Goal: Transaction & Acquisition: Subscribe to service/newsletter

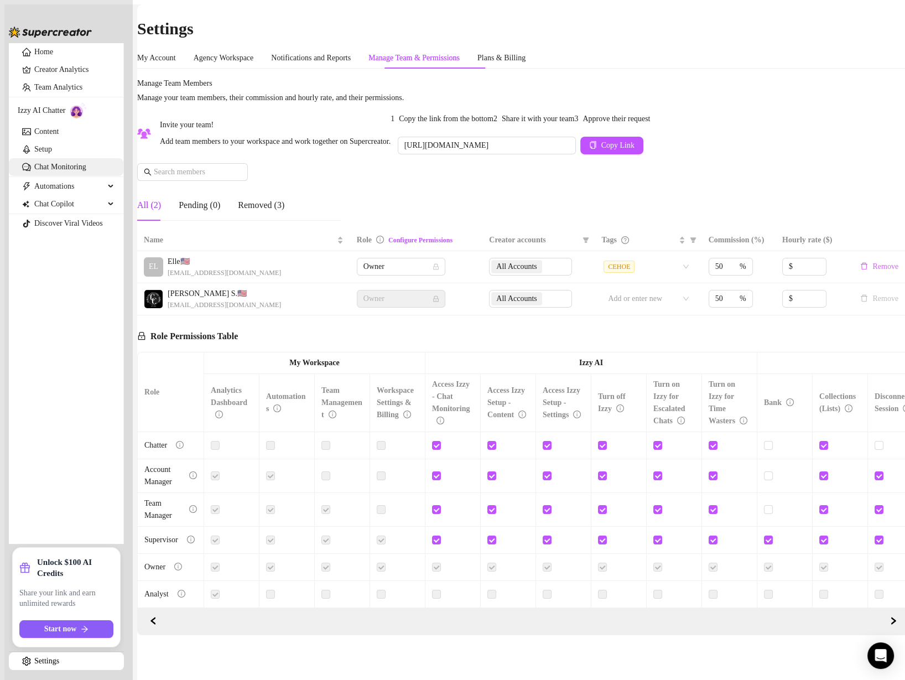
click at [56, 171] on link "Chat Monitoring" at bounding box center [60, 167] width 52 height 8
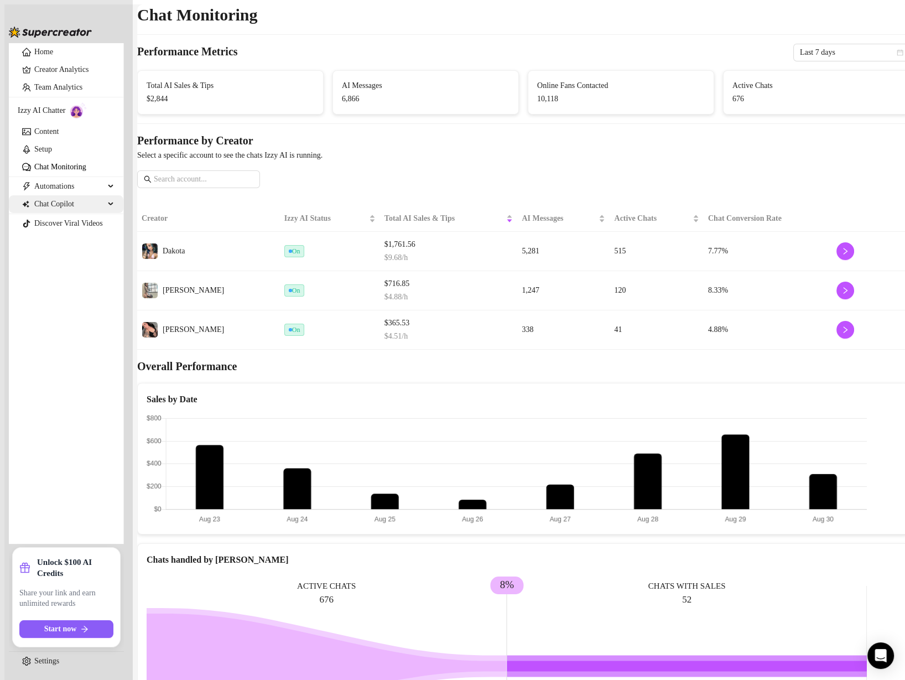
click at [85, 213] on span "Chat Copilot" at bounding box center [69, 204] width 70 height 18
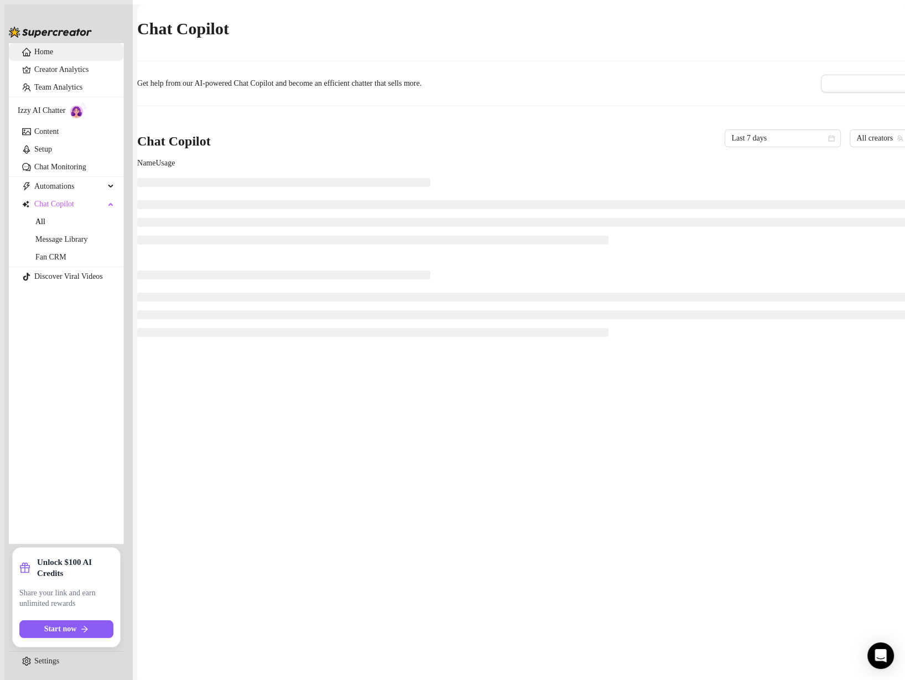
click at [49, 56] on link "Home" at bounding box center [43, 52] width 19 height 8
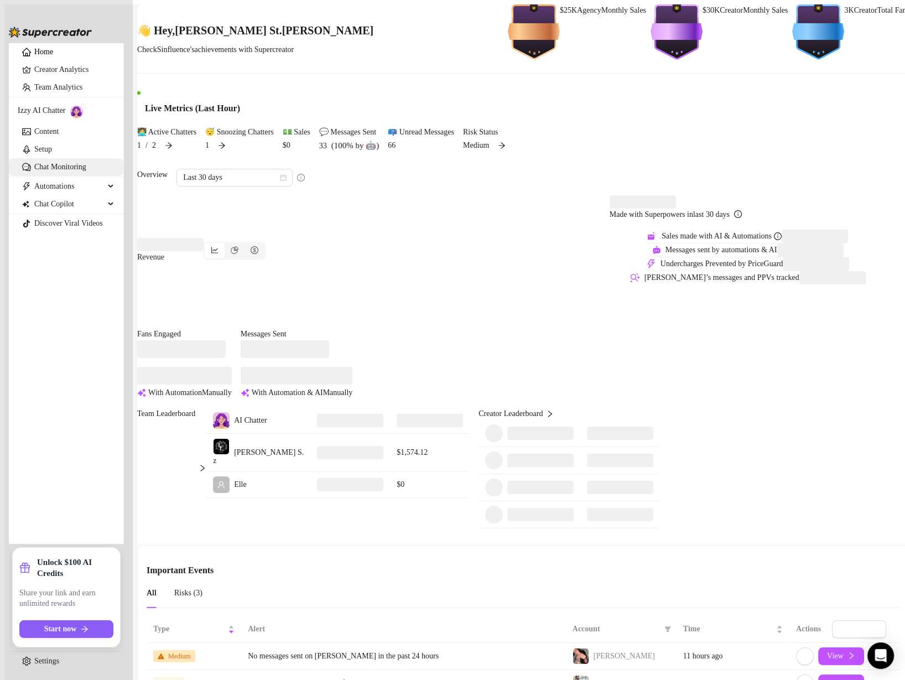
click at [54, 171] on link "Chat Monitoring" at bounding box center [60, 167] width 52 height 8
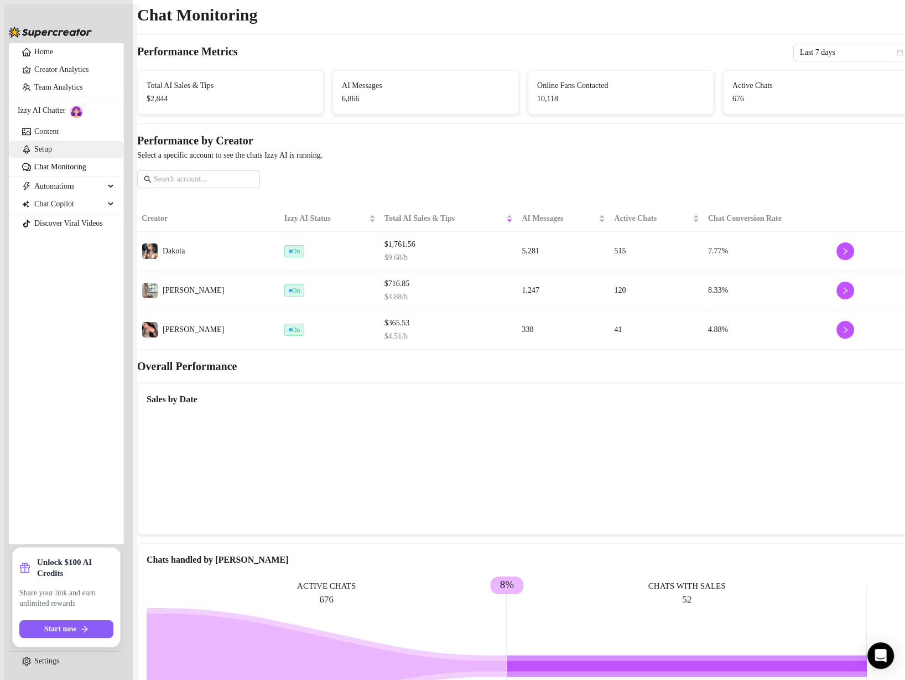
click at [52, 153] on link "Setup" at bounding box center [43, 149] width 18 height 8
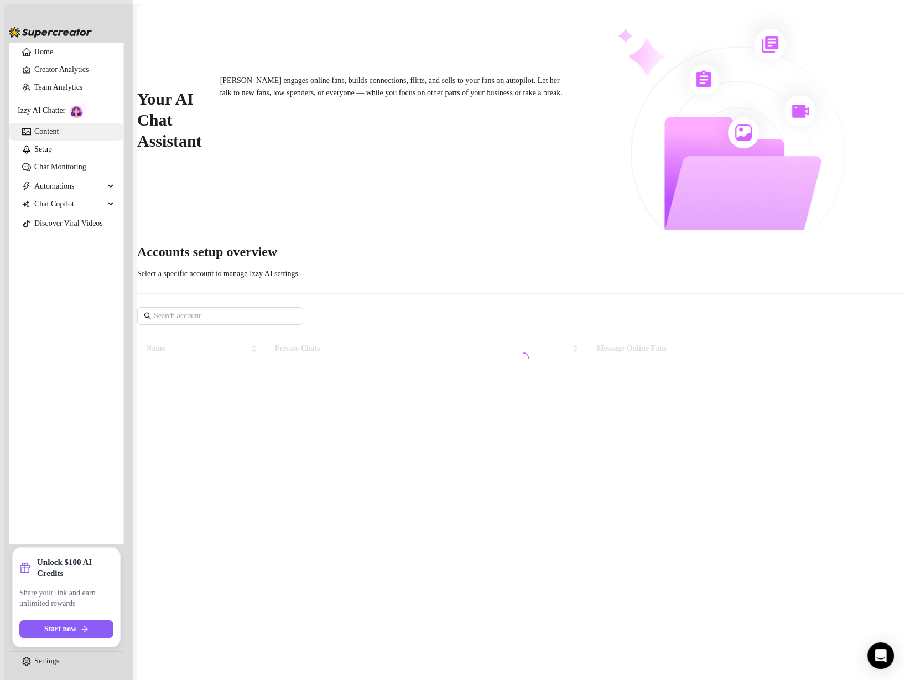
click at [58, 136] on link "Content" at bounding box center [46, 131] width 24 height 8
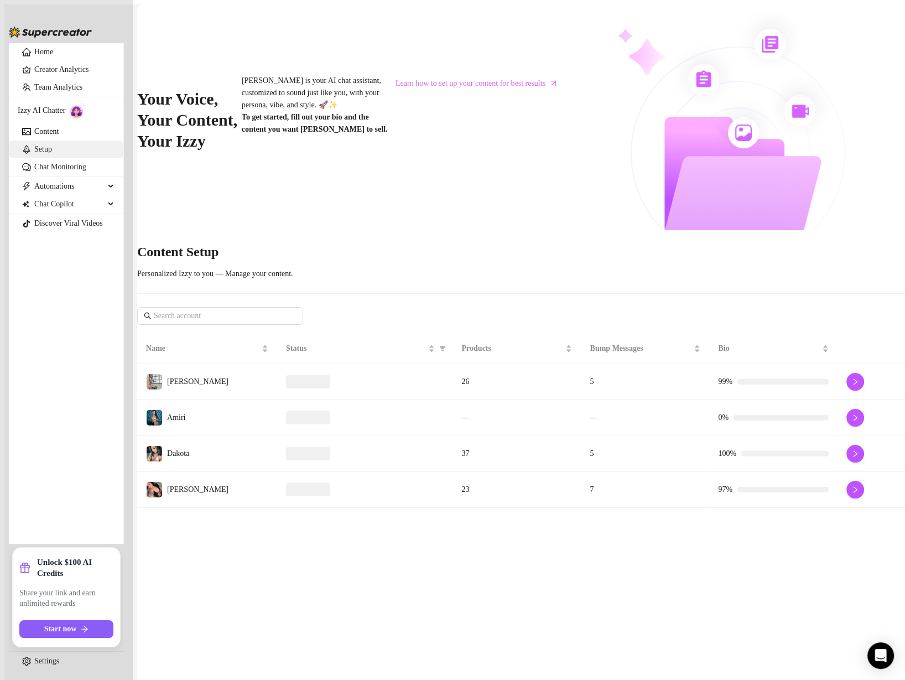
click at [52, 153] on link "Setup" at bounding box center [43, 149] width 18 height 8
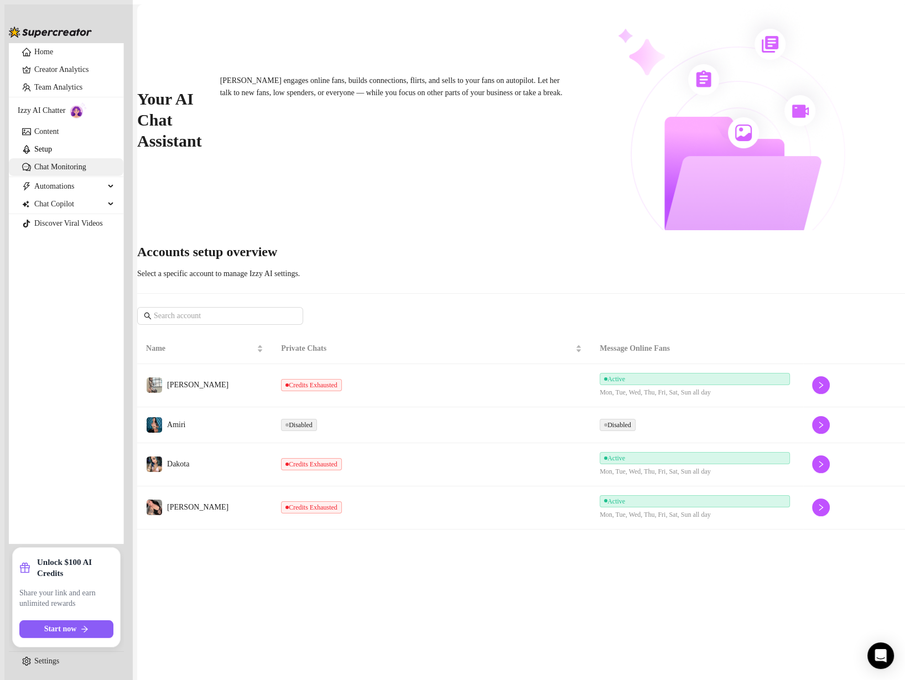
click at [38, 171] on link "Chat Monitoring" at bounding box center [60, 167] width 52 height 8
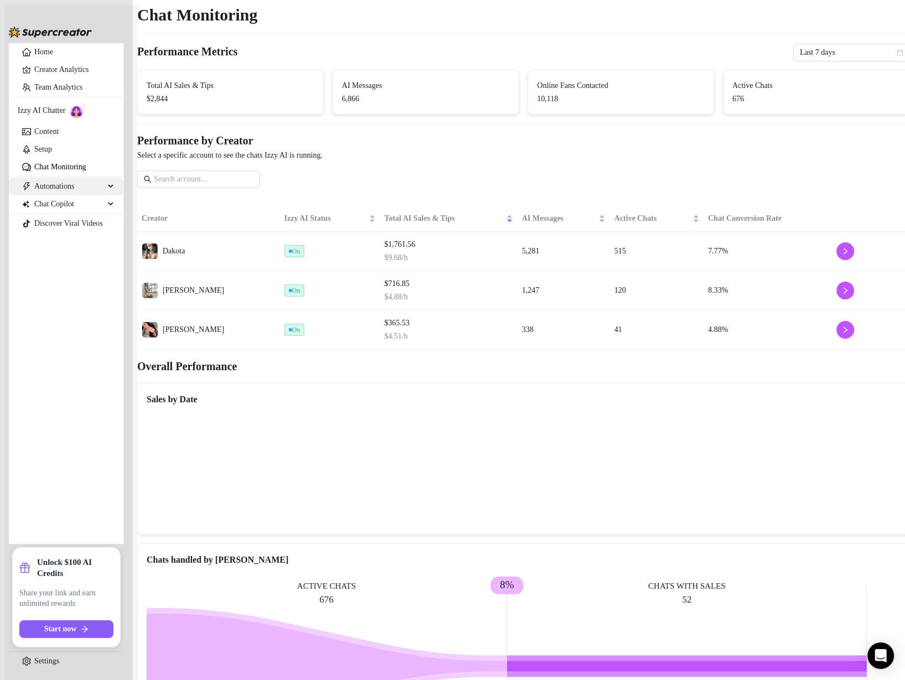
click at [50, 195] on span "Automations" at bounding box center [69, 187] width 70 height 18
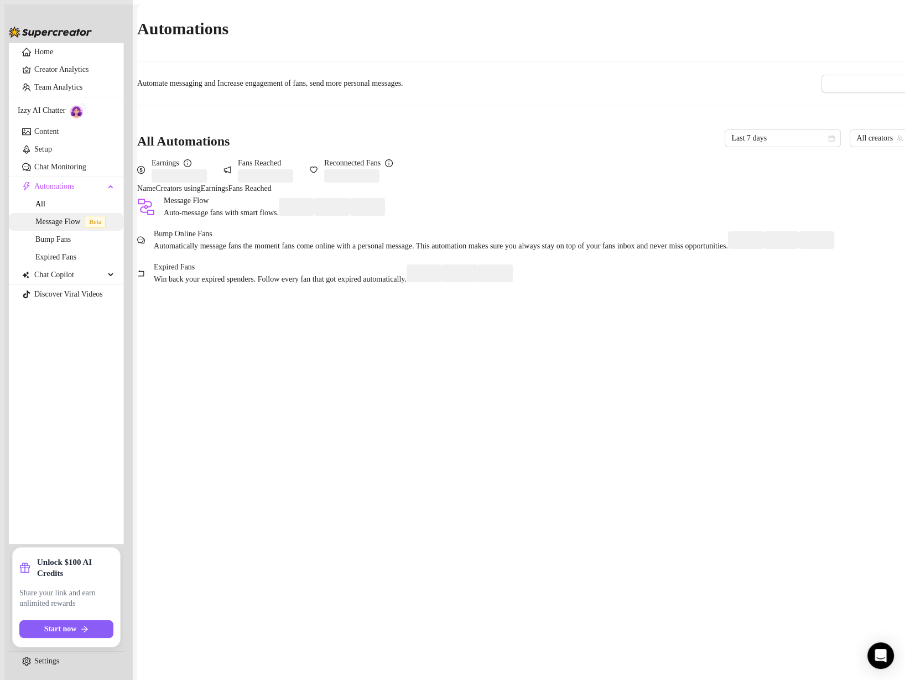
click at [56, 226] on link "Message Flow Beta" at bounding box center [72, 222] width 75 height 8
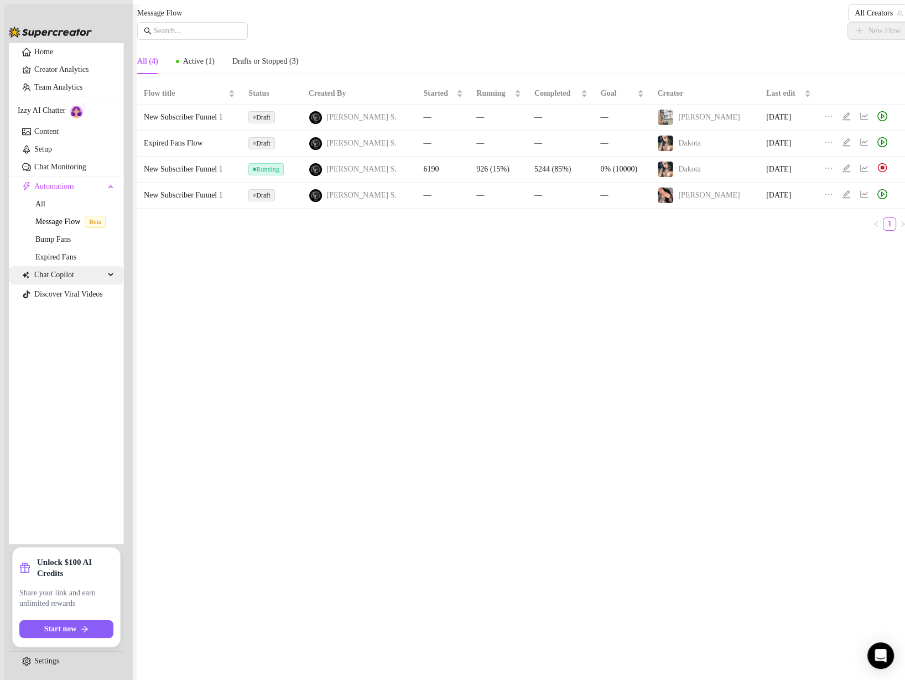
click at [63, 284] on span "Chat Copilot" at bounding box center [69, 275] width 70 height 18
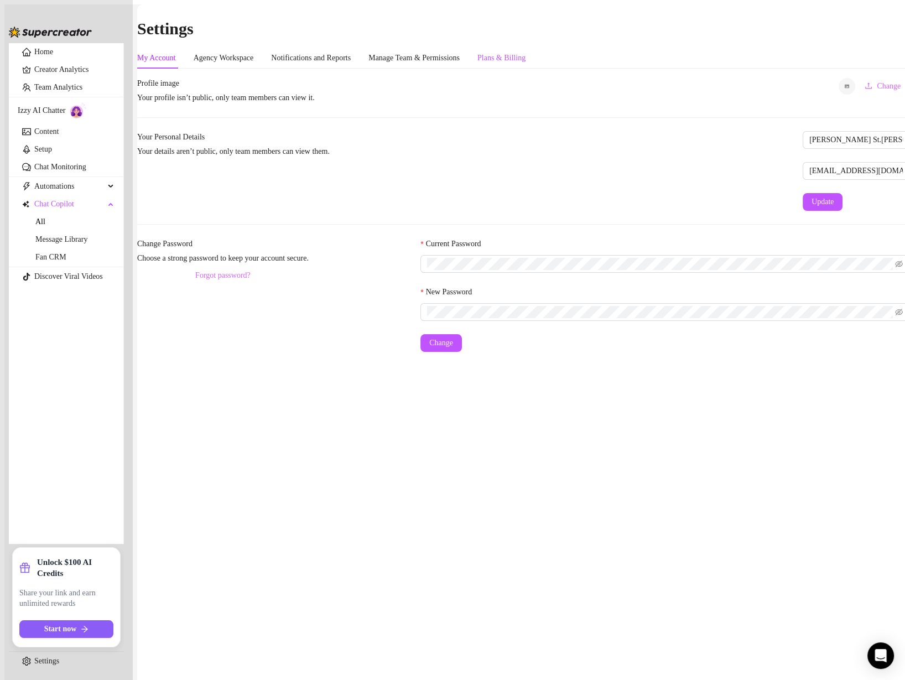
click at [526, 52] on div "Plans & Billing" at bounding box center [502, 58] width 48 height 12
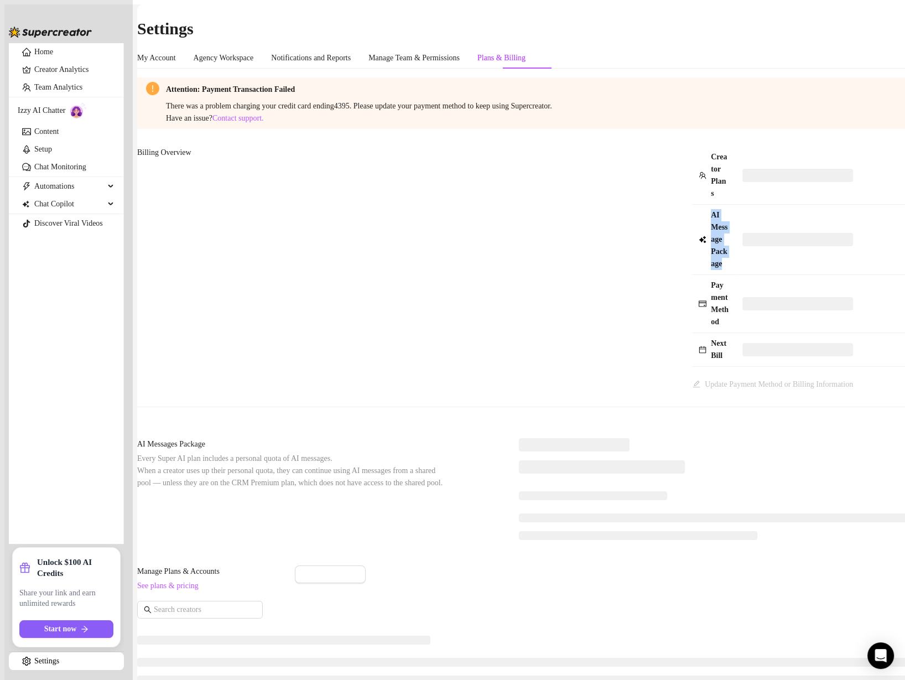
drag, startPoint x: 426, startPoint y: 167, endPoint x: 460, endPoint y: 187, distance: 39.2
click at [692, 205] on td "AI Message Package" at bounding box center [714, 240] width 44 height 70
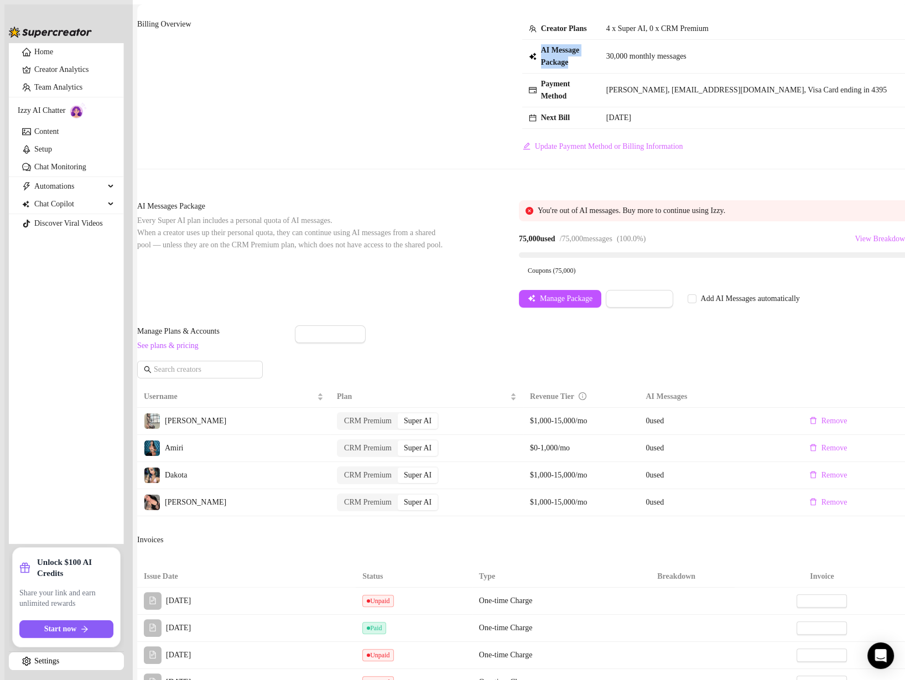
scroll to position [133, 0]
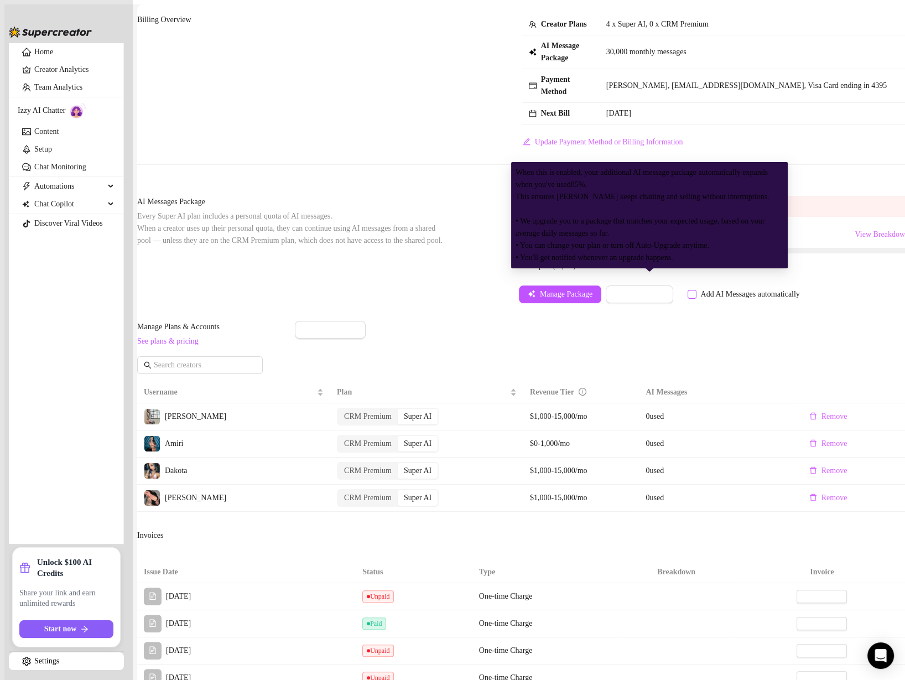
click at [701, 288] on div "Add AI Messages automatically" at bounding box center [750, 294] width 99 height 12
click at [688, 290] on input "Add AI Messages automatically" at bounding box center [692, 294] width 9 height 9
checkbox input "true"
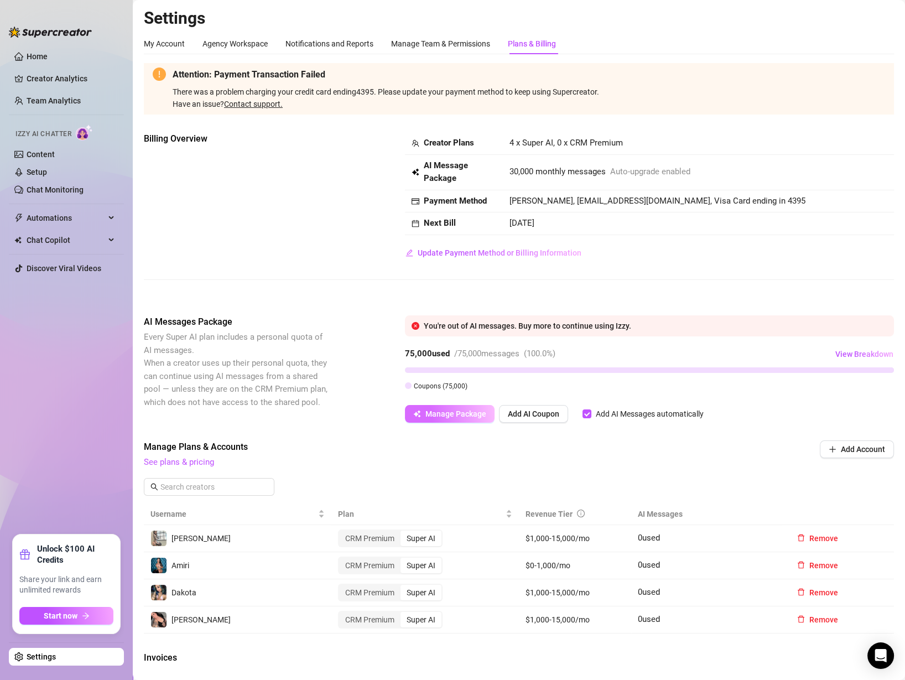
click at [470, 415] on span "Manage Package" at bounding box center [456, 414] width 61 height 9
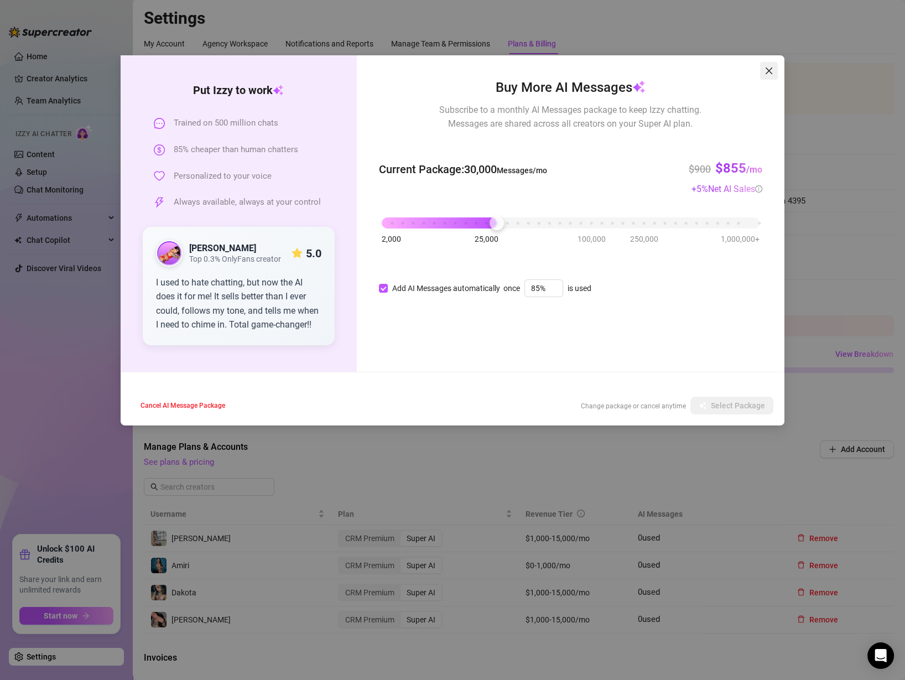
click at [777, 73] on span "Close" at bounding box center [769, 70] width 18 height 9
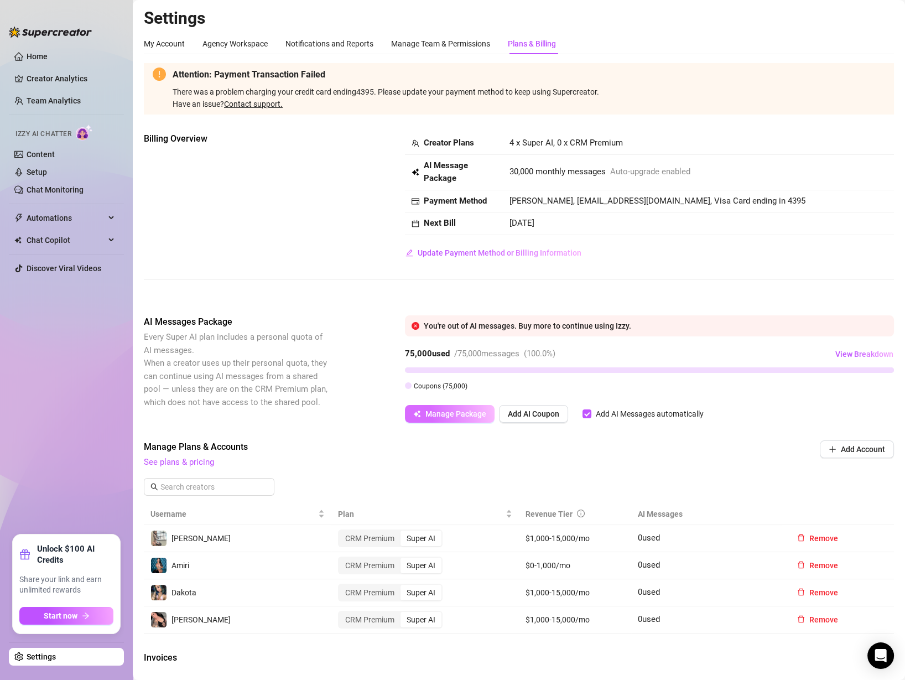
click at [440, 411] on span "Manage Package" at bounding box center [456, 414] width 61 height 9
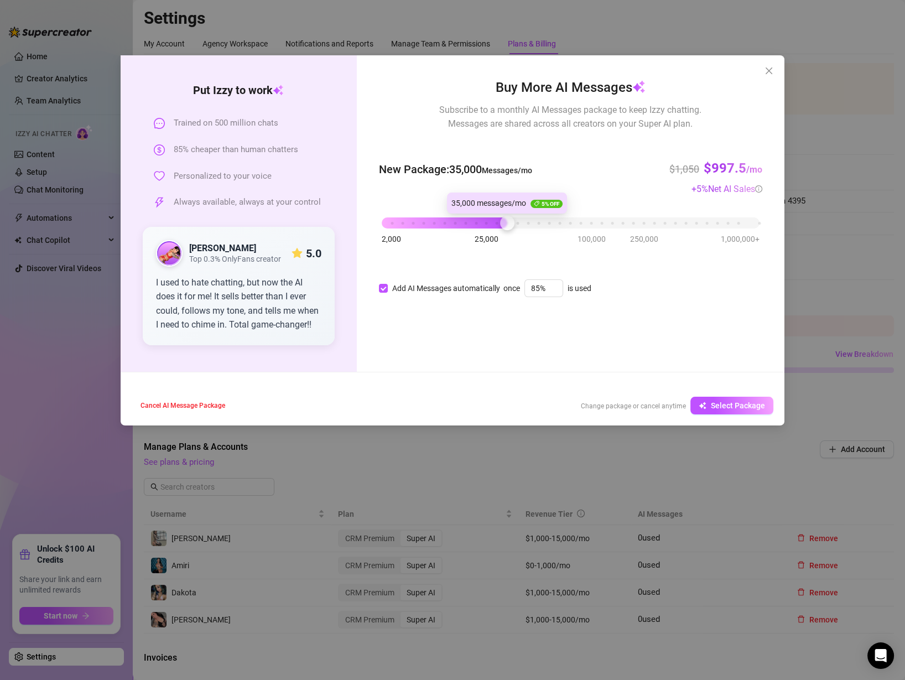
drag, startPoint x: 501, startPoint y: 220, endPoint x: 515, endPoint y: 222, distance: 13.5
click at [515, 222] on div "2,000 25,000 100,000 250,000 1,000,000+" at bounding box center [571, 218] width 378 height 7
click at [733, 407] on span "Select Package" at bounding box center [738, 405] width 54 height 9
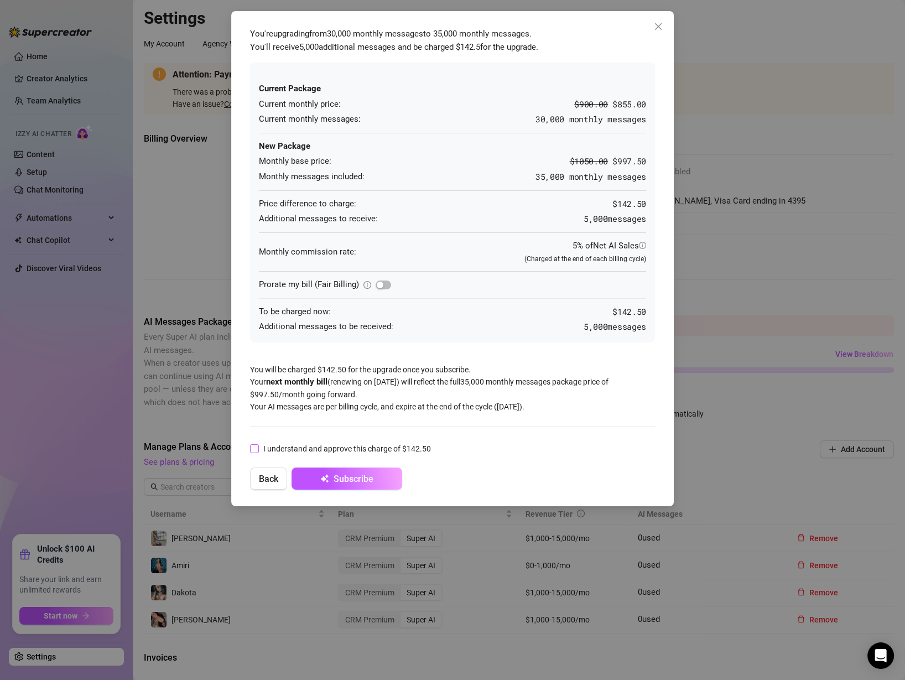
click at [253, 451] on input "I understand and approve this charge of $142.50" at bounding box center [254, 448] width 8 height 8
checkbox input "true"
click at [389, 283] on span "button" at bounding box center [383, 285] width 15 height 9
click at [365, 470] on button "Subscribe" at bounding box center [347, 479] width 111 height 22
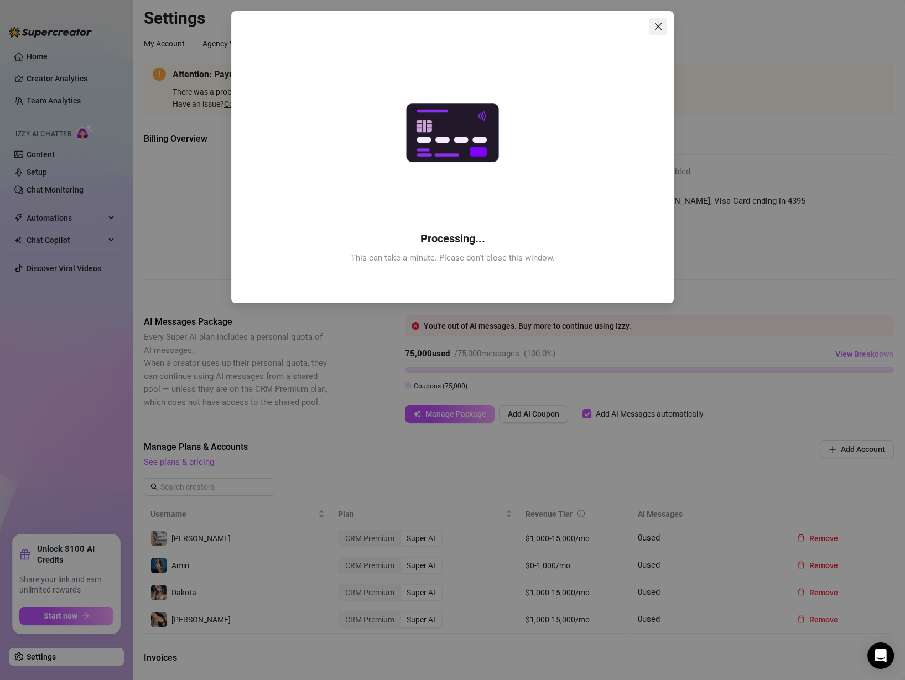
click at [656, 28] on icon "close" at bounding box center [658, 26] width 7 height 7
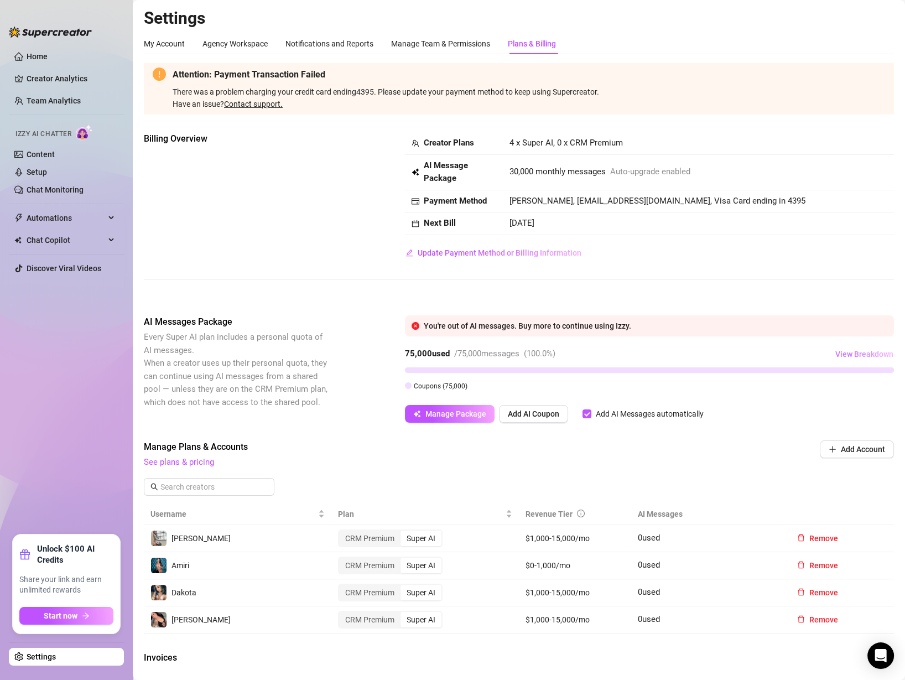
click at [847, 356] on span "View Breakdown" at bounding box center [865, 354] width 58 height 9
click at [768, 339] on div "You're out of AI messages. Buy more to continue using Izzy. 75,000 used / 75,00…" at bounding box center [649, 368] width 489 height 107
click at [864, 353] on span "View Breakdown" at bounding box center [865, 354] width 58 height 9
click at [538, 142] on span "4 x Super AI, 0 x CRM Premium" at bounding box center [566, 143] width 113 height 10
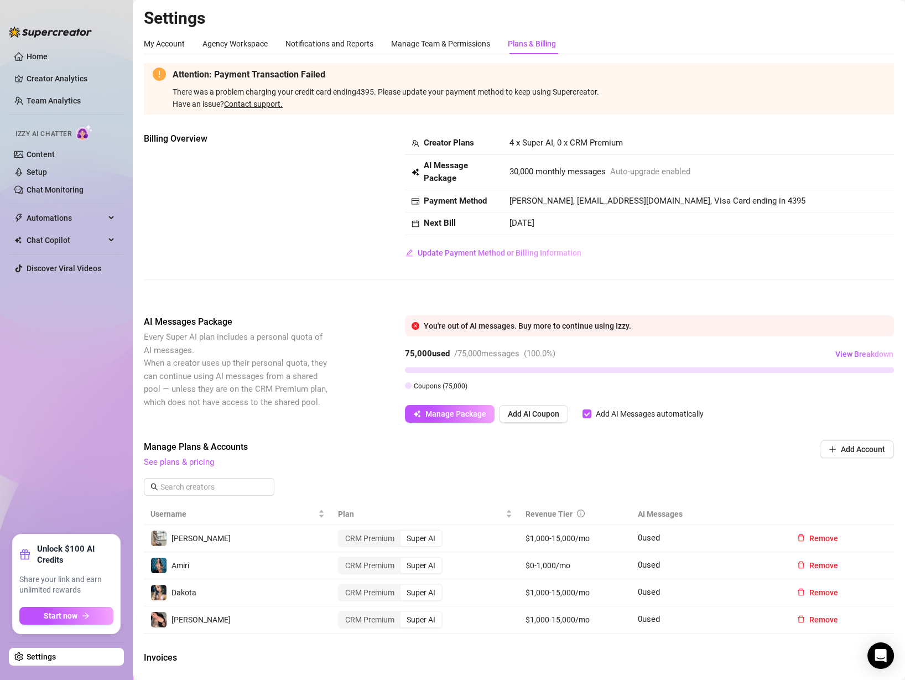
click at [276, 237] on div "Billing Overview Creator Plans 4 x Super AI, 0 x CRM Premium AI Message Package…" at bounding box center [519, 197] width 750 height 130
drag, startPoint x: 555, startPoint y: 144, endPoint x: 570, endPoint y: 149, distance: 15.2
click at [570, 149] on td "4 x Super AI, 0 x CRM Premium" at bounding box center [698, 143] width 391 height 23
click at [640, 139] on td "4 x Super AI, 0 x CRM Premium" at bounding box center [698, 143] width 391 height 23
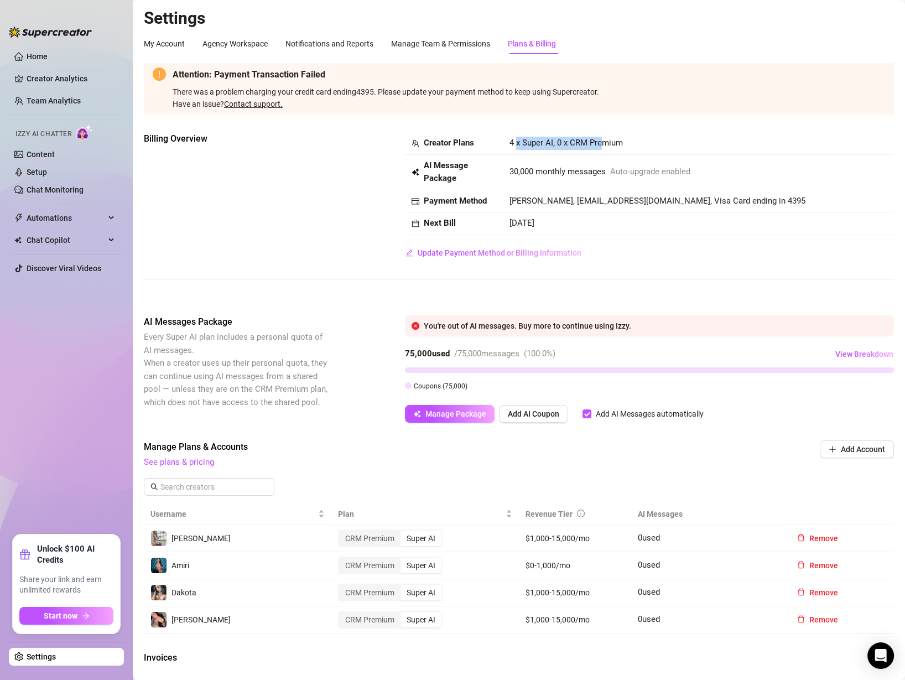
drag, startPoint x: 604, startPoint y: 142, endPoint x: 515, endPoint y: 142, distance: 89.1
click at [515, 142] on span "4 x Super AI, 0 x CRM Premium" at bounding box center [566, 143] width 113 height 10
click at [622, 141] on td "4 x Super AI, 0 x CRM Premium" at bounding box center [698, 143] width 391 height 23
click at [399, 254] on div "Billing Overview Creator Plans 4 x Super AI, 0 x CRM Premium AI Message Package…" at bounding box center [519, 197] width 750 height 130
click at [399, 256] on div "Billing Overview Creator Plans 4 x Super AI, 0 x CRM Premium AI Message Package…" at bounding box center [519, 197] width 750 height 130
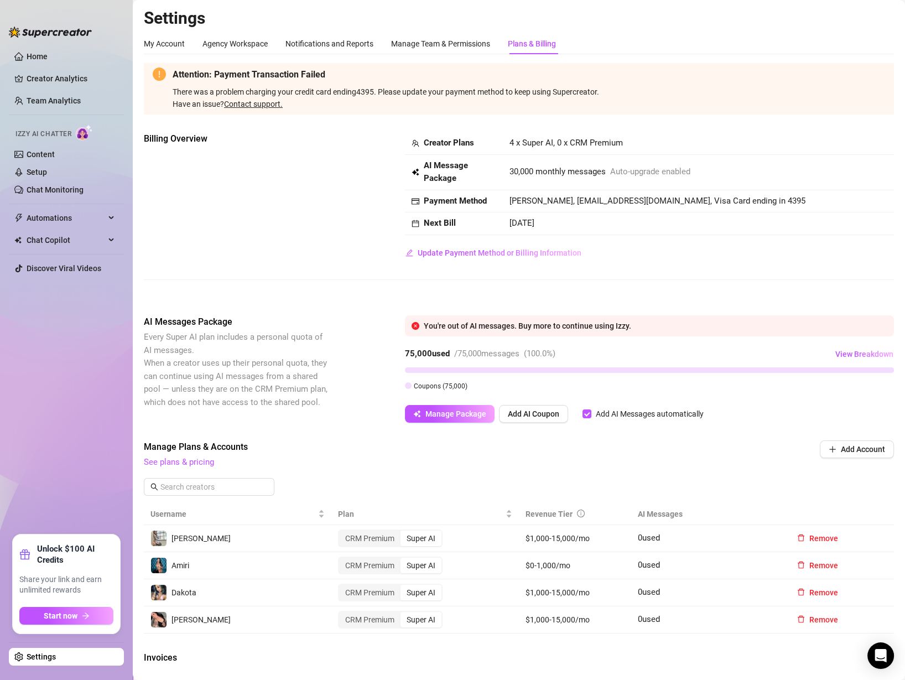
click at [276, 224] on div "Billing Overview Creator Plans 4 x Super AI, 0 x CRM Premium AI Message Package…" at bounding box center [519, 197] width 750 height 130
